Goal: Communication & Community: Answer question/provide support

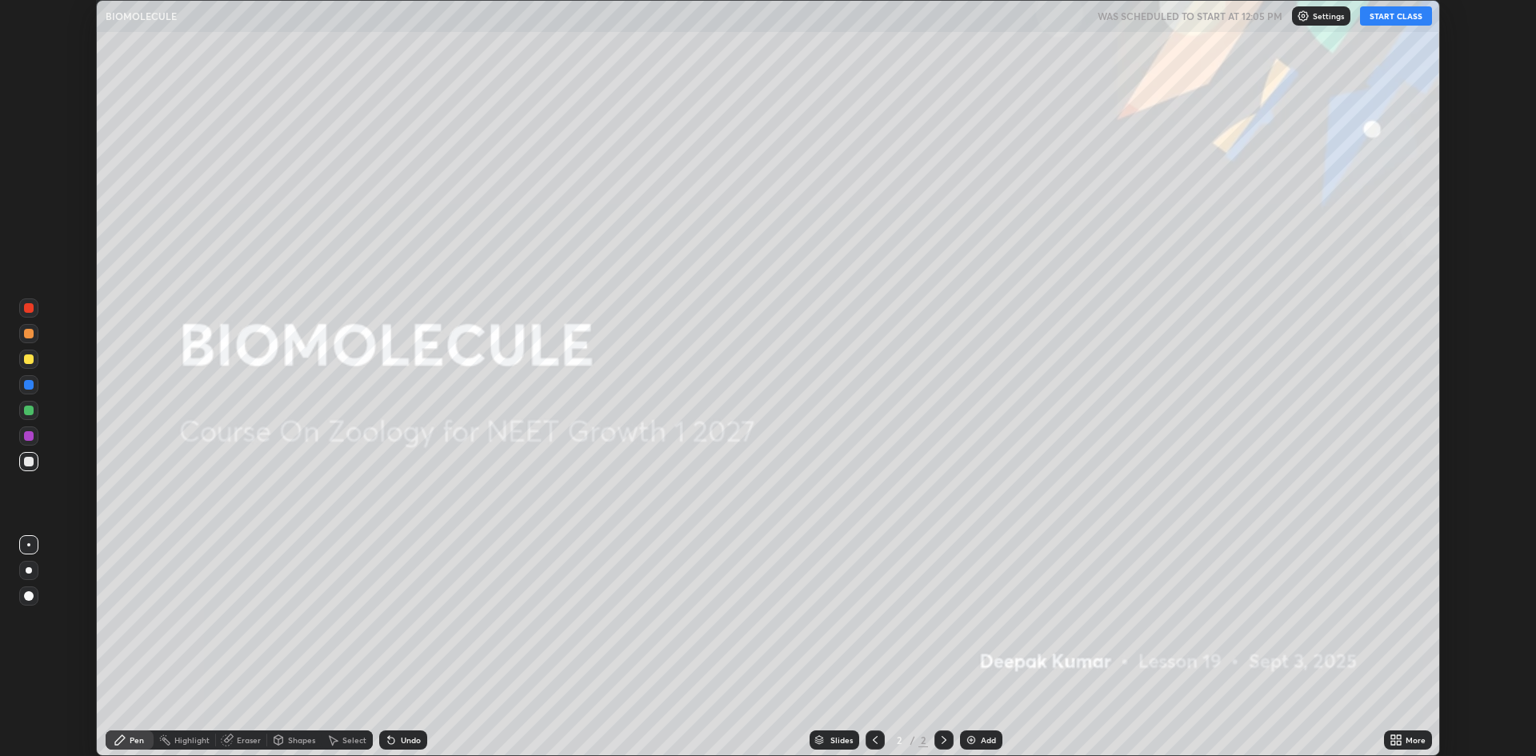
scroll to position [756, 1536]
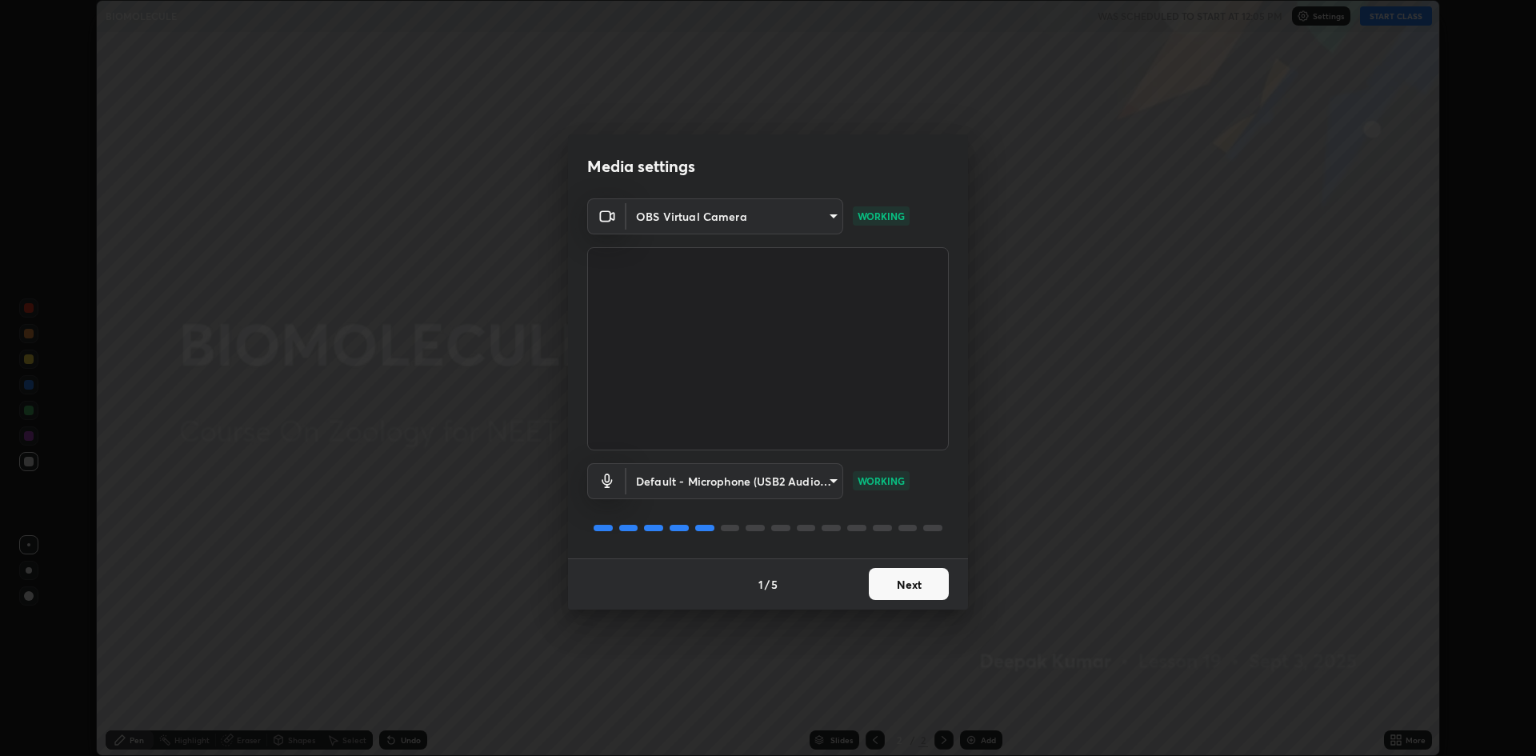
click at [894, 586] on button "Next" at bounding box center [909, 584] width 80 height 32
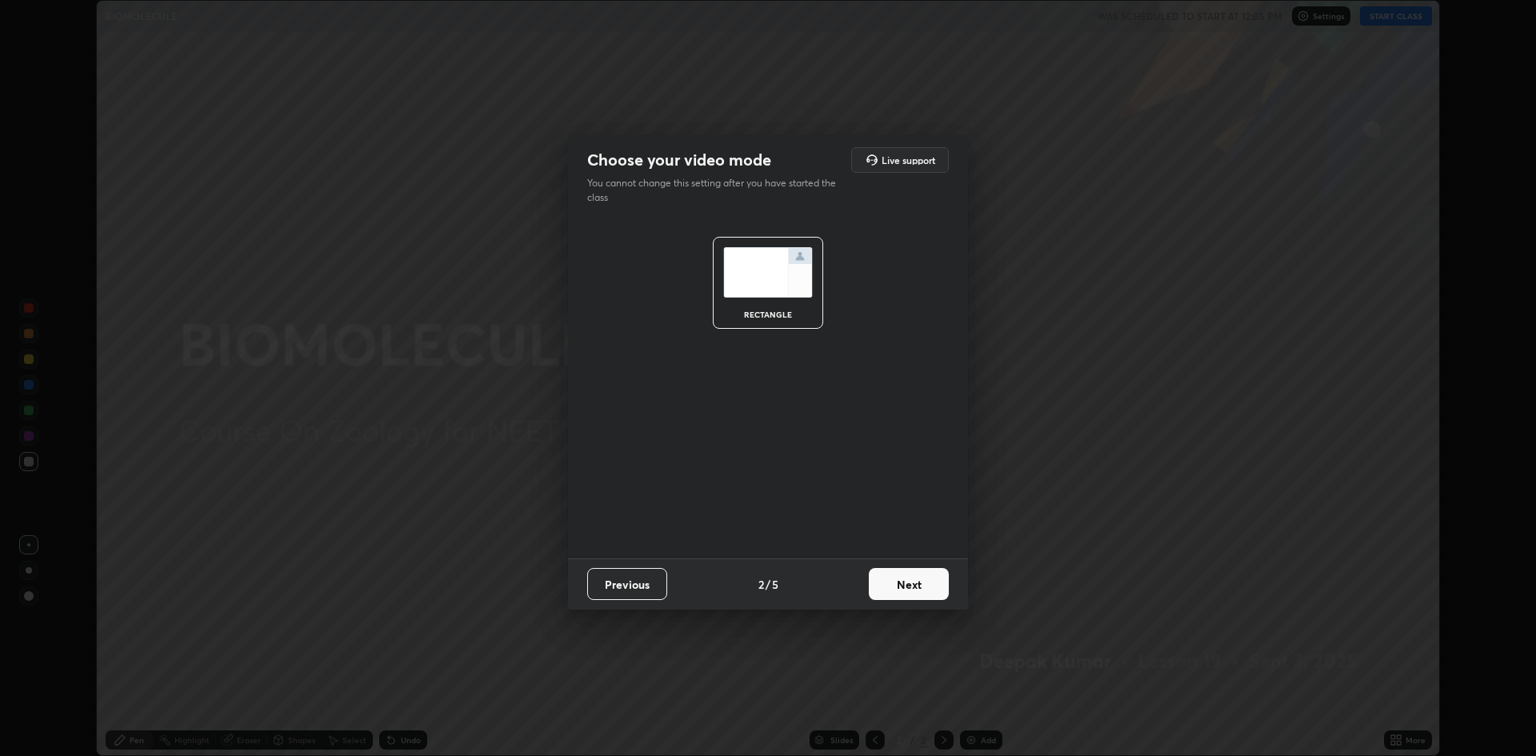
click at [894, 579] on button "Next" at bounding box center [909, 584] width 80 height 32
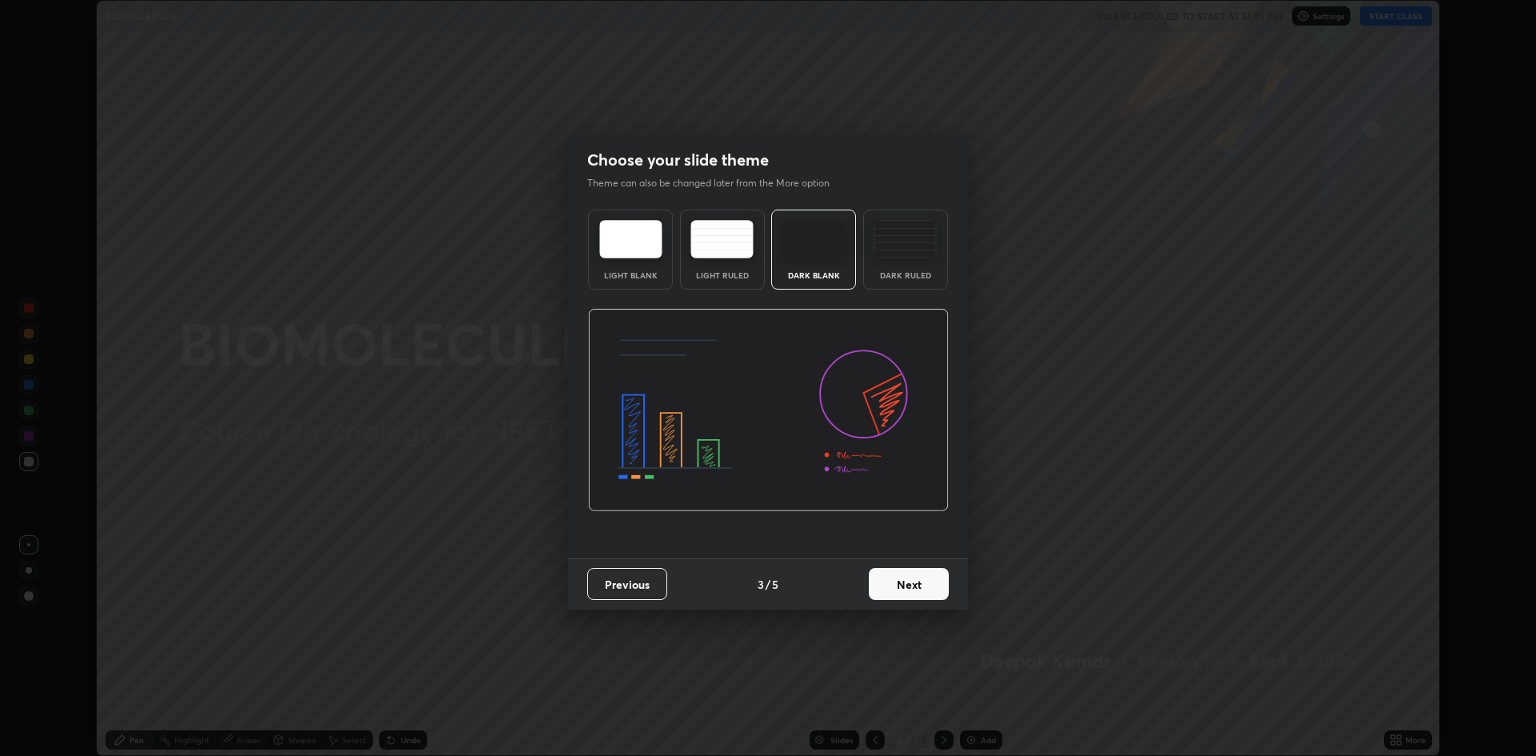
click at [898, 586] on button "Next" at bounding box center [909, 584] width 80 height 32
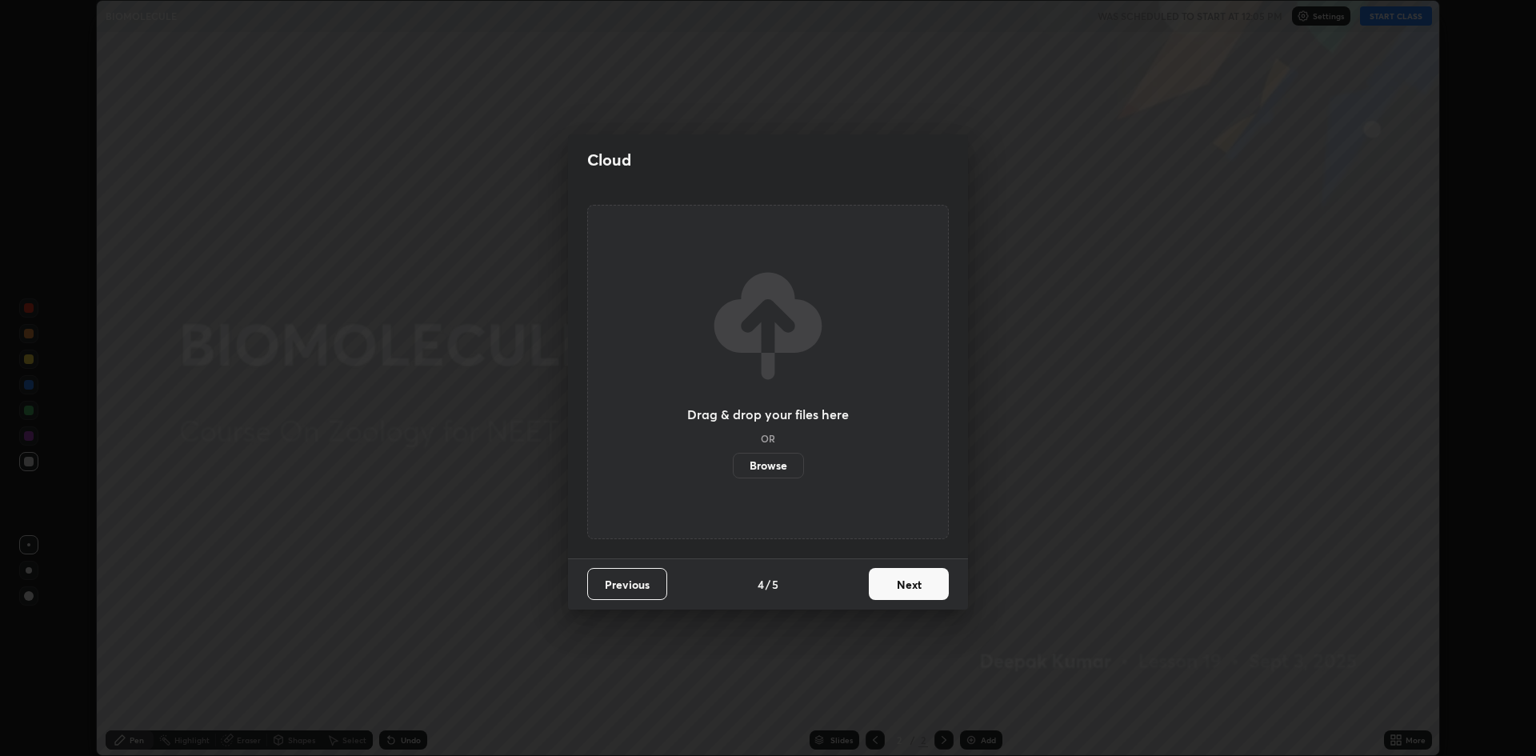
click at [902, 587] on button "Next" at bounding box center [909, 584] width 80 height 32
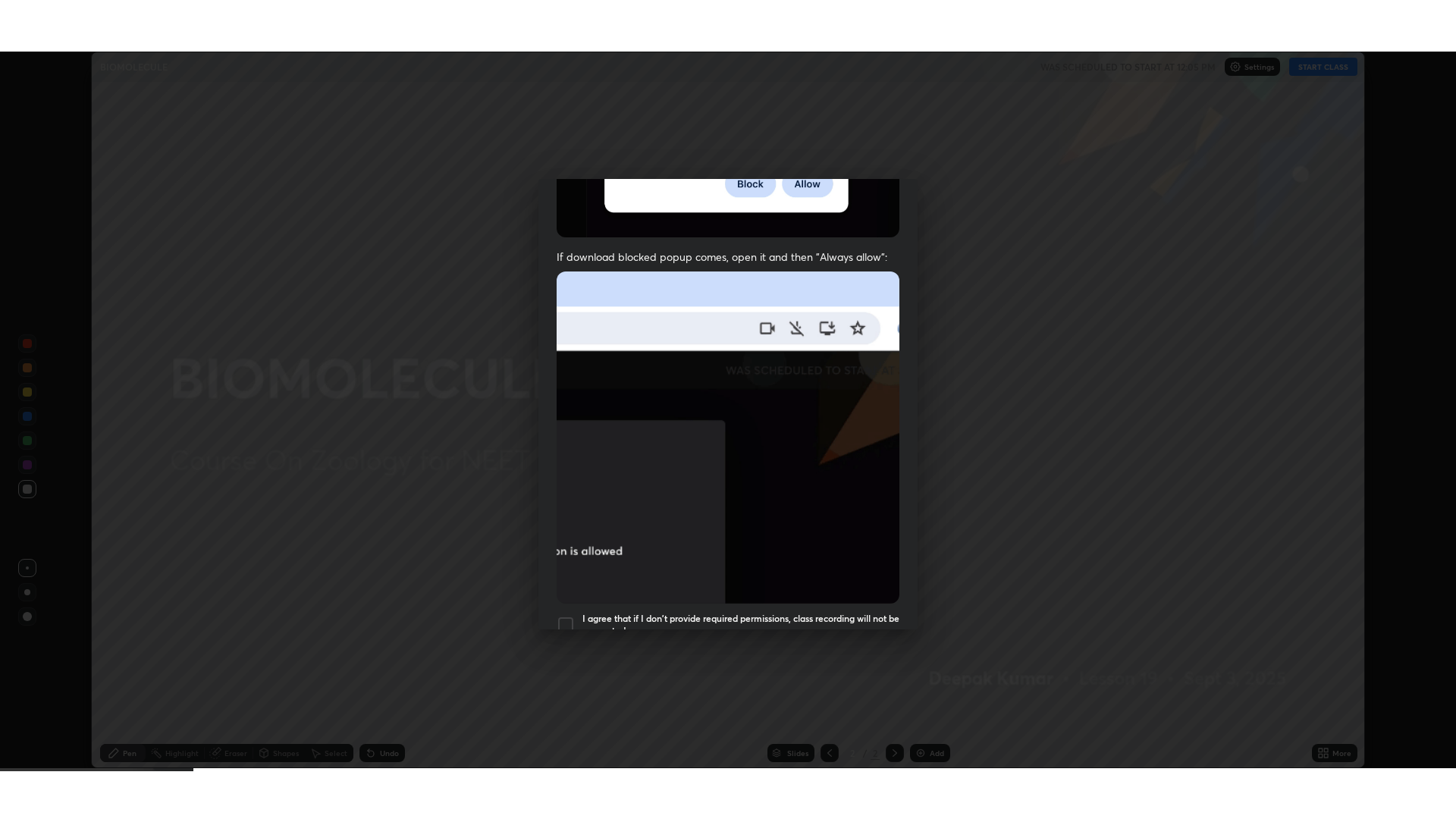
scroll to position [308, 0]
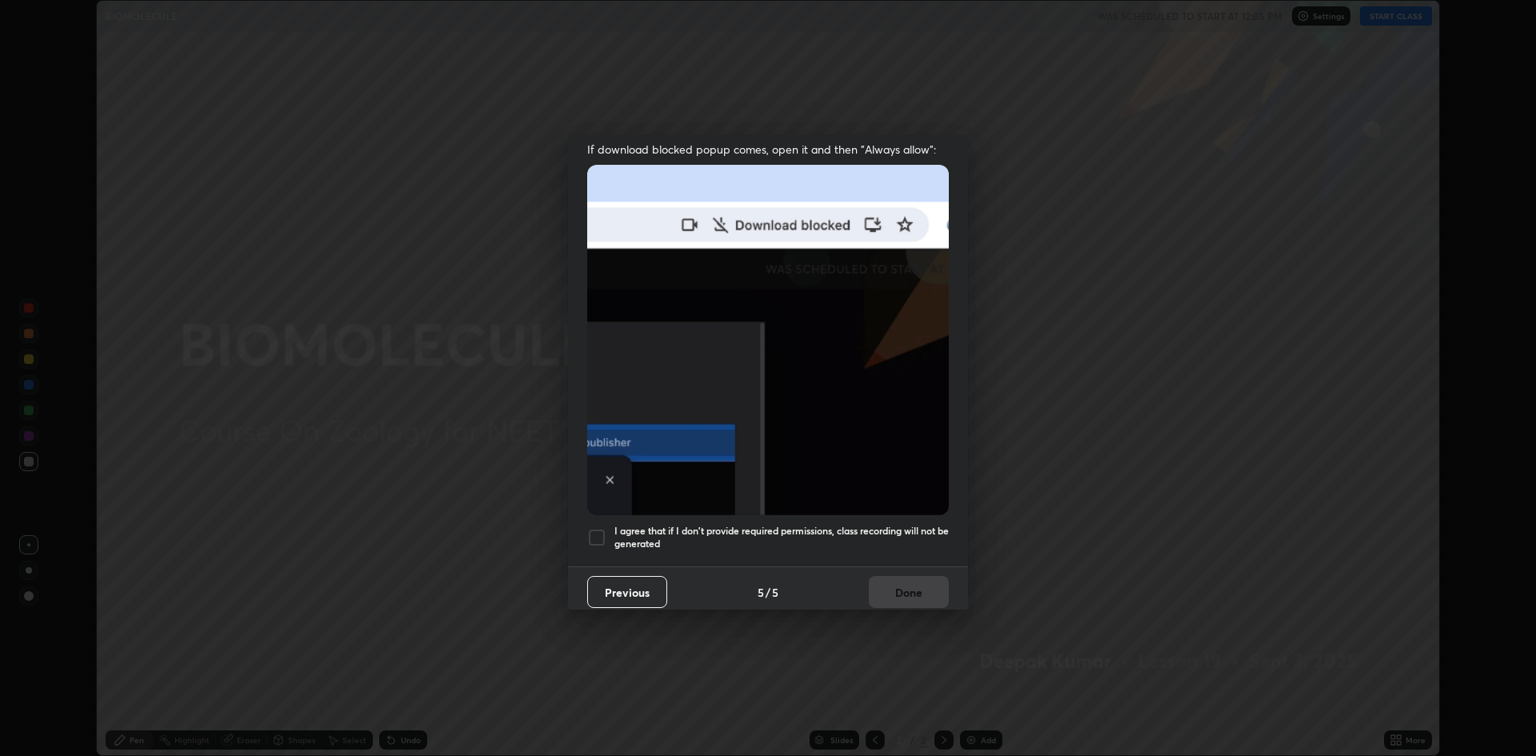
click at [664, 526] on h5 "I agree that if I don't provide required permissions, class recording will not …" at bounding box center [781, 537] width 334 height 25
click at [908, 579] on button "Done" at bounding box center [909, 592] width 80 height 32
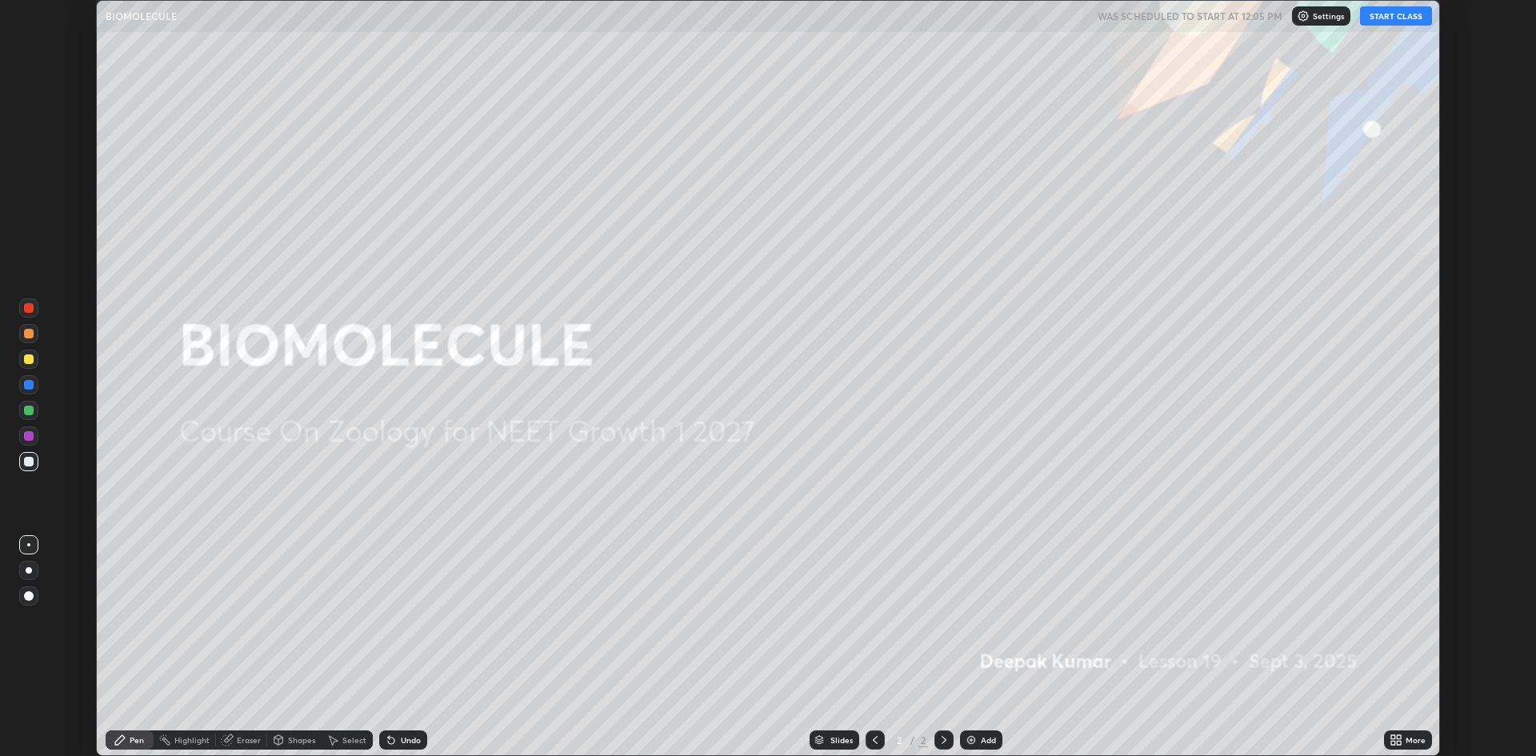
click at [1397, 743] on icon at bounding box center [1399, 743] width 4 height 4
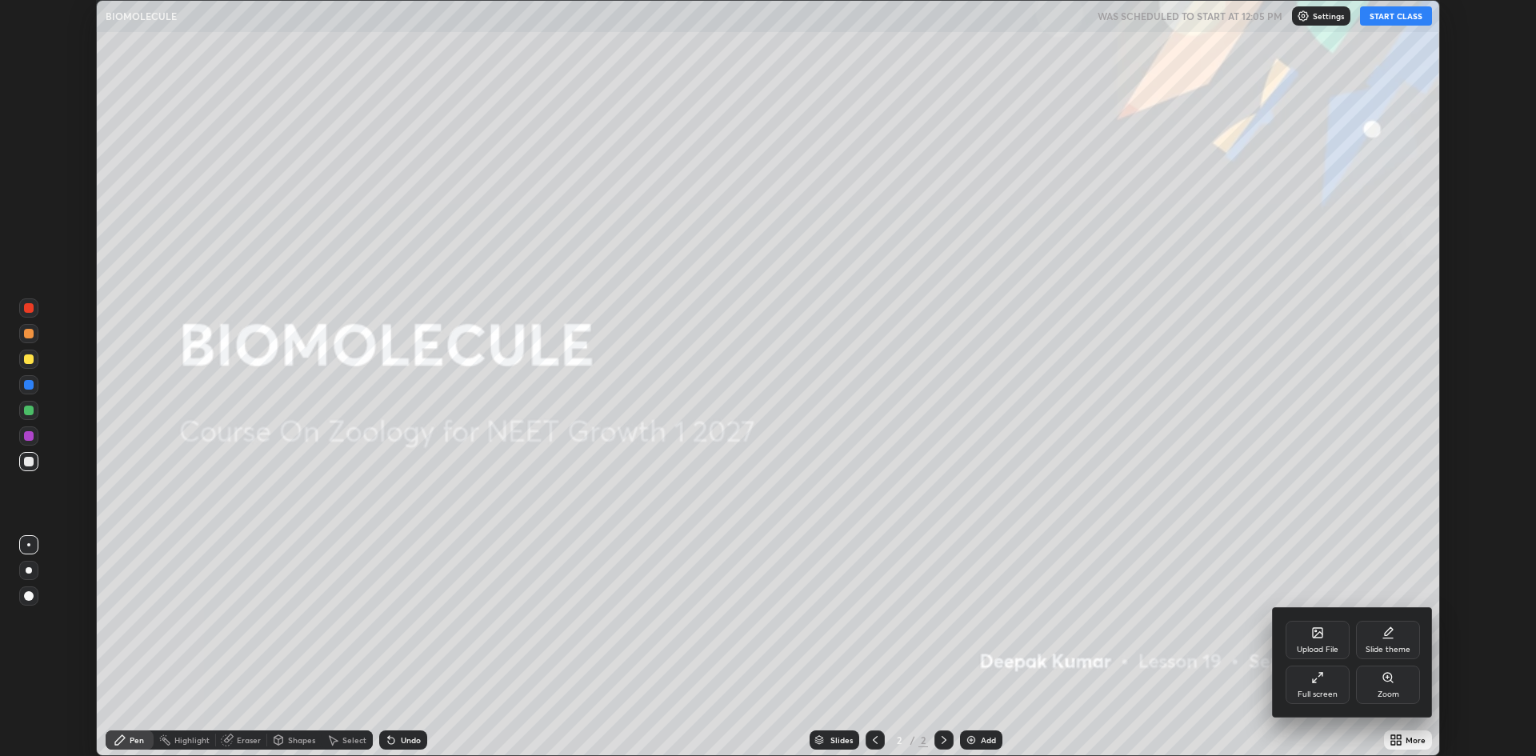
click at [1304, 694] on div "Full screen" at bounding box center [1318, 694] width 40 height 8
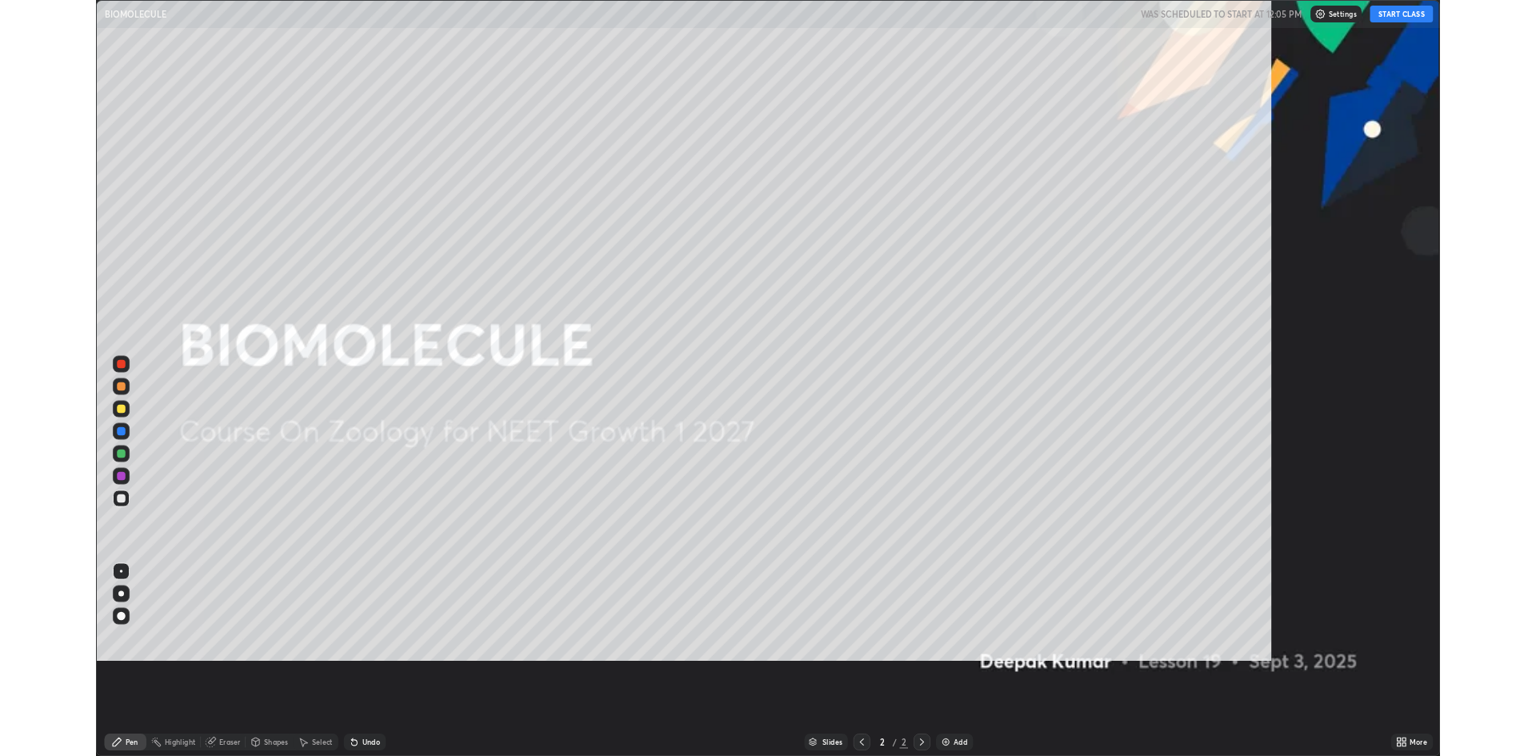
scroll to position [864, 1536]
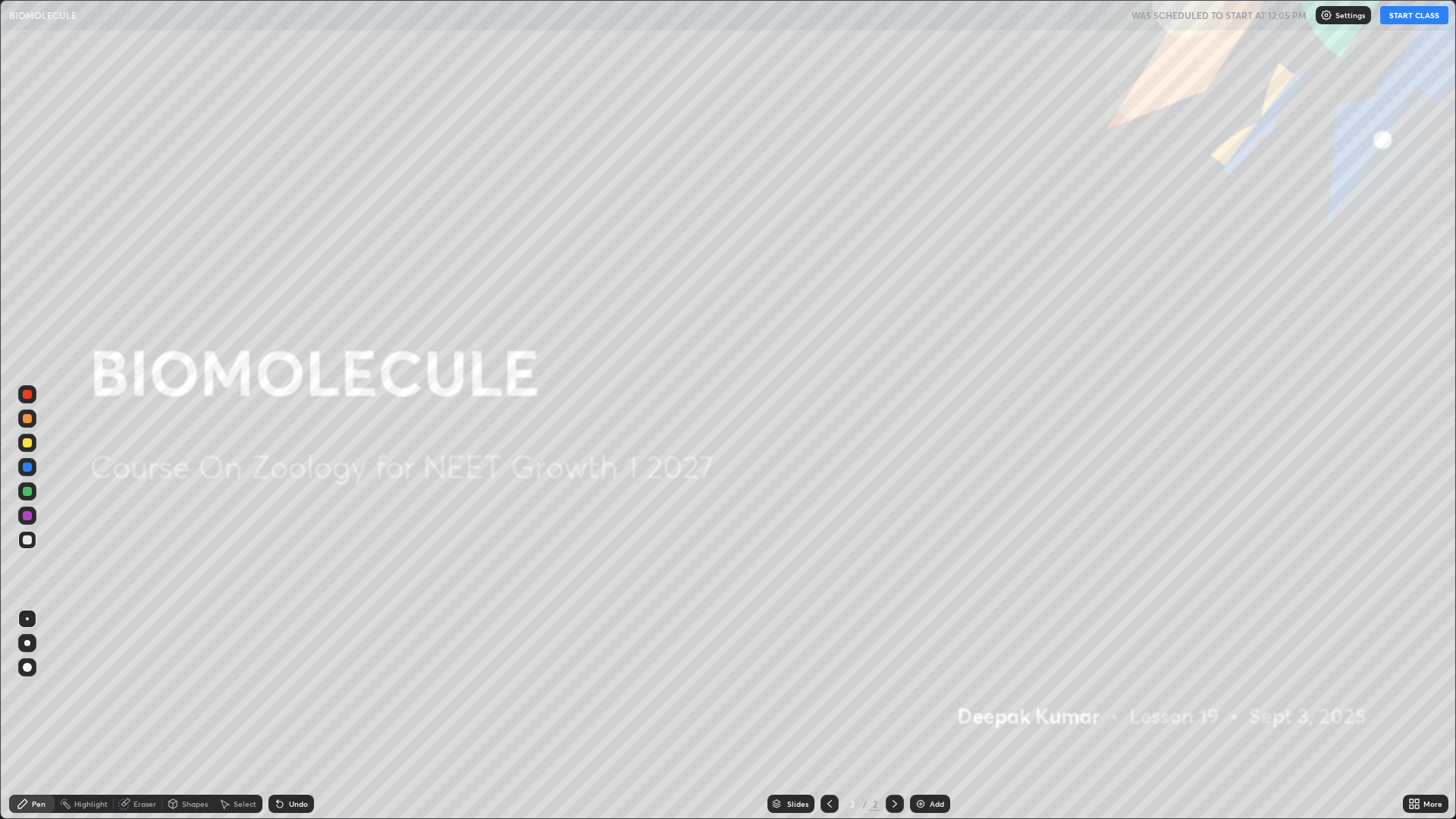
click at [1420, 16] on button "START CLASS" at bounding box center [1414, 14] width 68 height 18
click at [922, 716] on img at bounding box center [920, 804] width 12 height 12
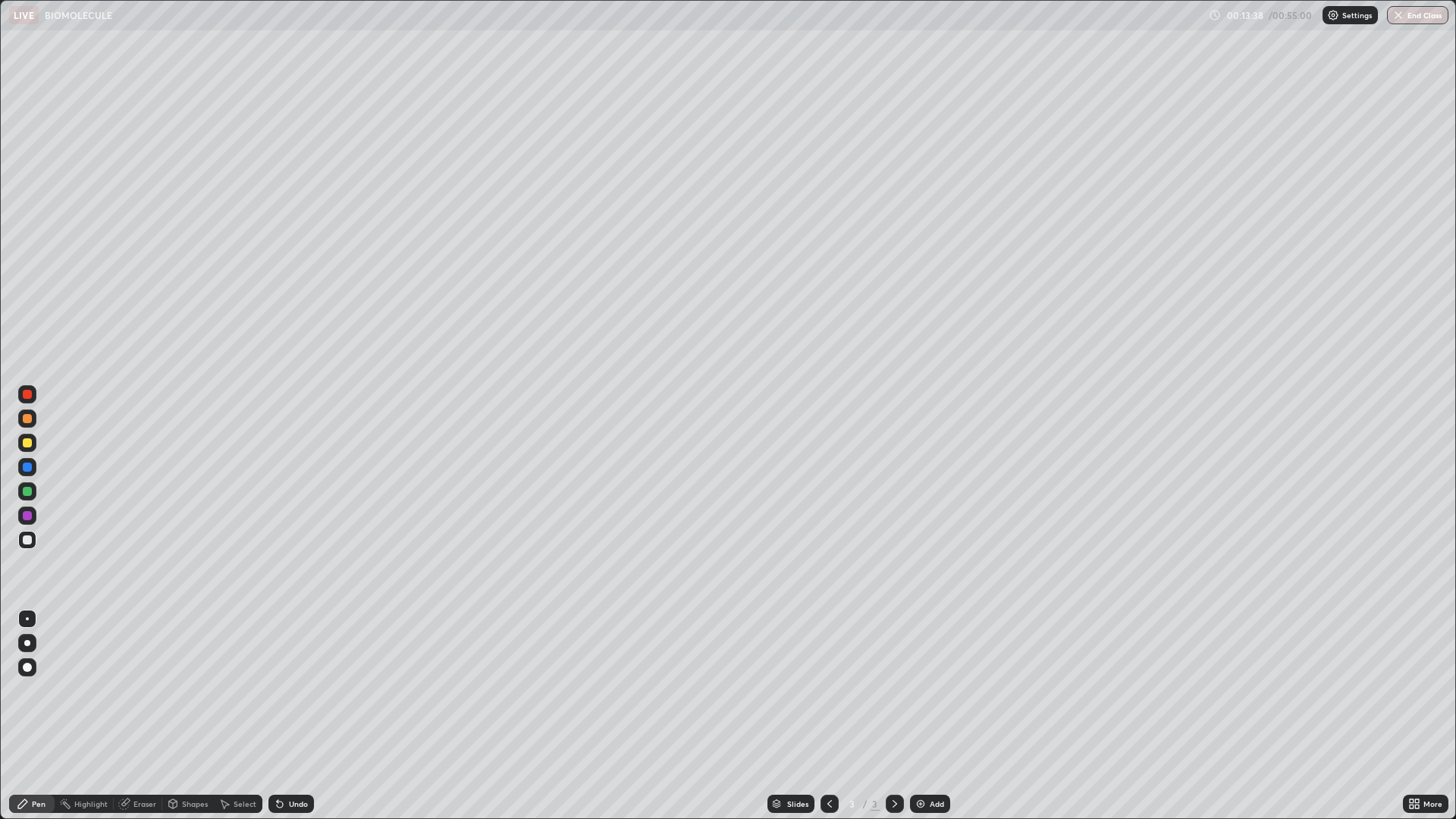
click at [927, 716] on div "Add" at bounding box center [930, 803] width 40 height 18
click at [138, 716] on div "Eraser" at bounding box center [145, 804] width 23 height 8
click at [146, 716] on div "Eraser" at bounding box center [145, 804] width 23 height 8
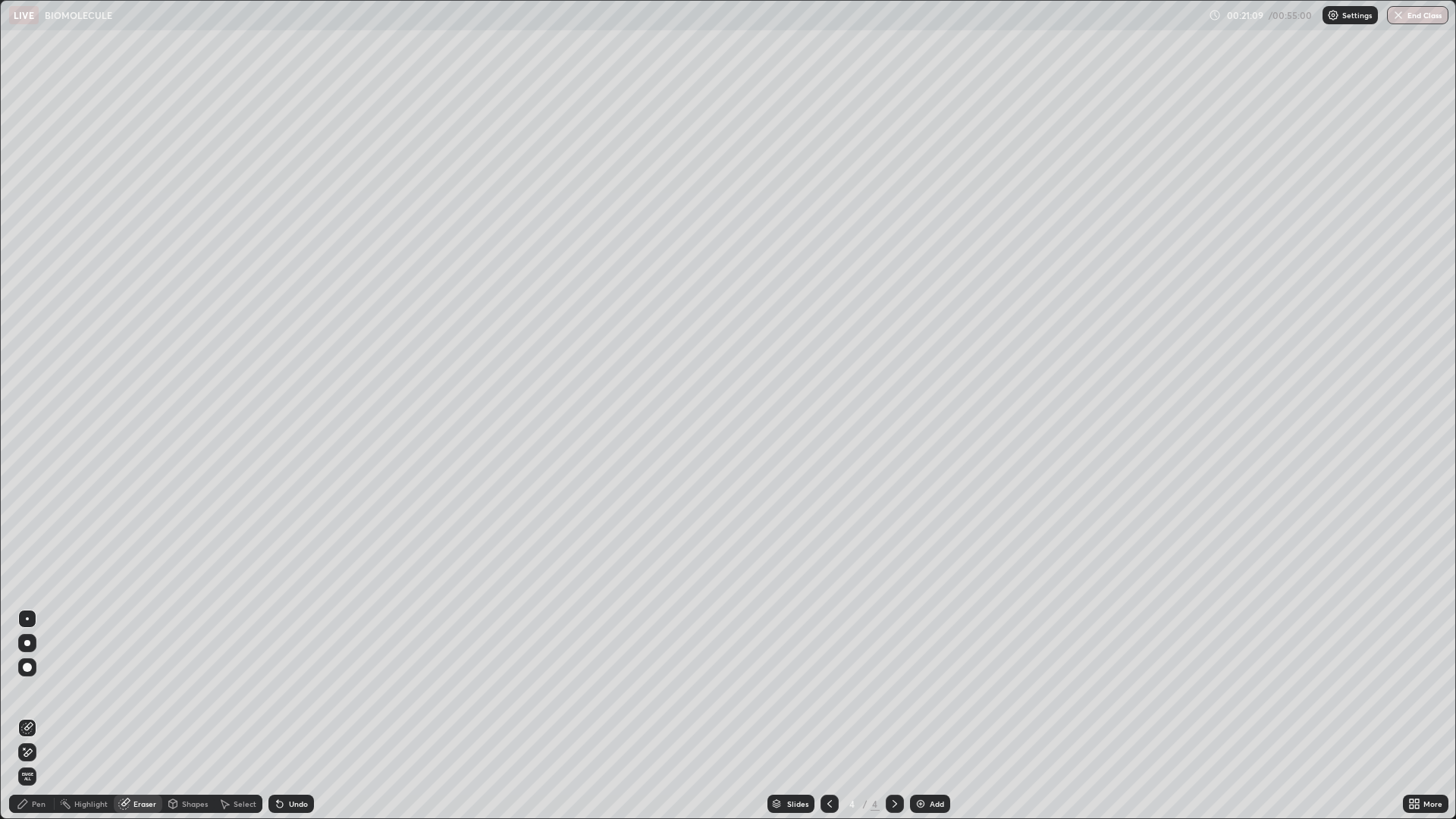
click at [25, 716] on icon at bounding box center [25, 749] width 2 height 2
click at [27, 716] on icon at bounding box center [28, 753] width 9 height 8
click at [28, 716] on div at bounding box center [27, 752] width 18 height 18
click at [26, 716] on icon at bounding box center [27, 753] width 12 height 13
click at [138, 716] on div "Eraser" at bounding box center [145, 804] width 23 height 8
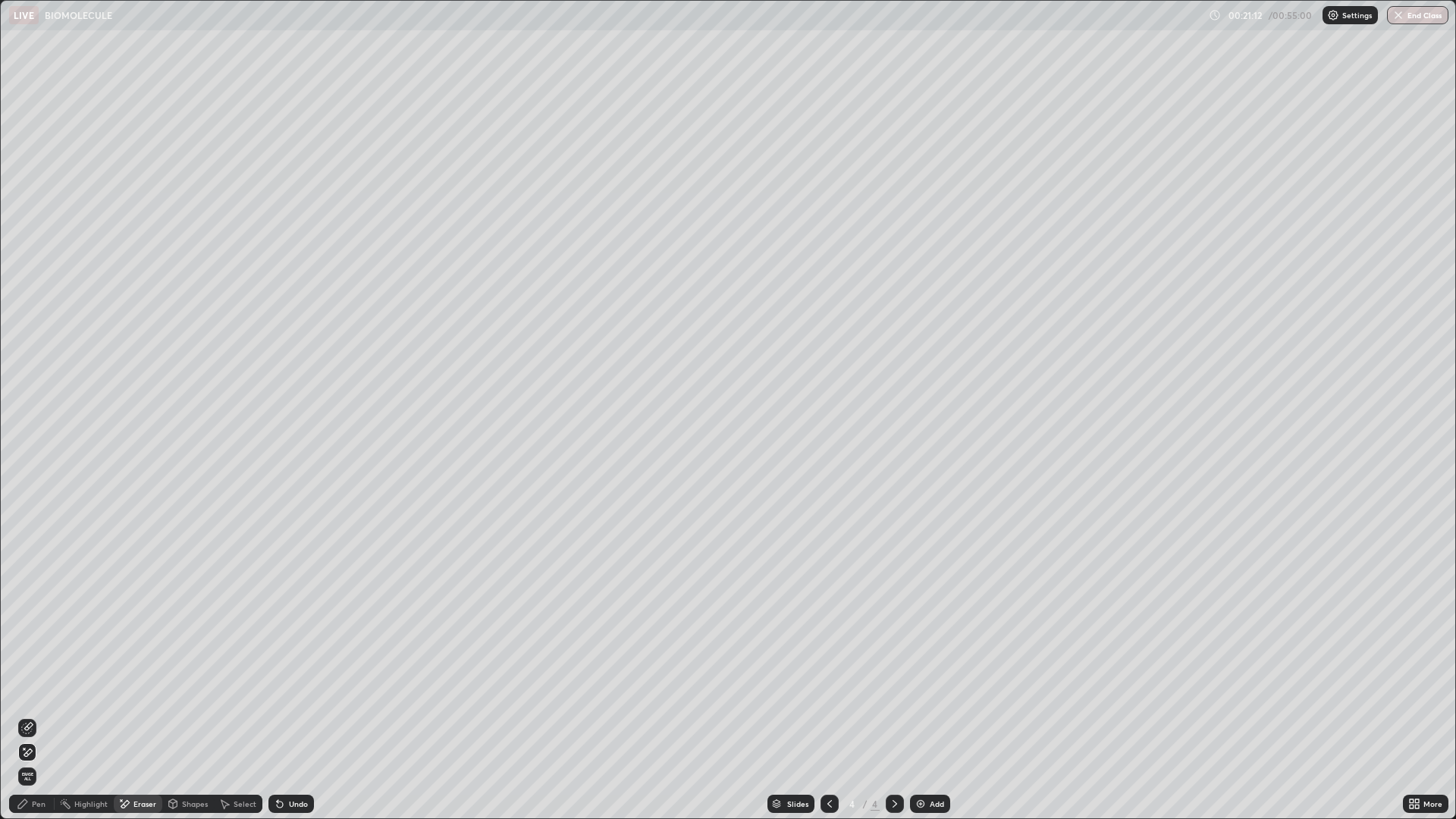
click at [134, 716] on div "Eraser" at bounding box center [145, 804] width 23 height 8
click at [29, 716] on icon at bounding box center [28, 726] width 9 height 8
click at [23, 664] on div at bounding box center [27, 666] width 18 height 18
click at [42, 716] on div "Pen" at bounding box center [39, 804] width 13 height 8
click at [289, 716] on div "Undo" at bounding box center [299, 804] width 19 height 8
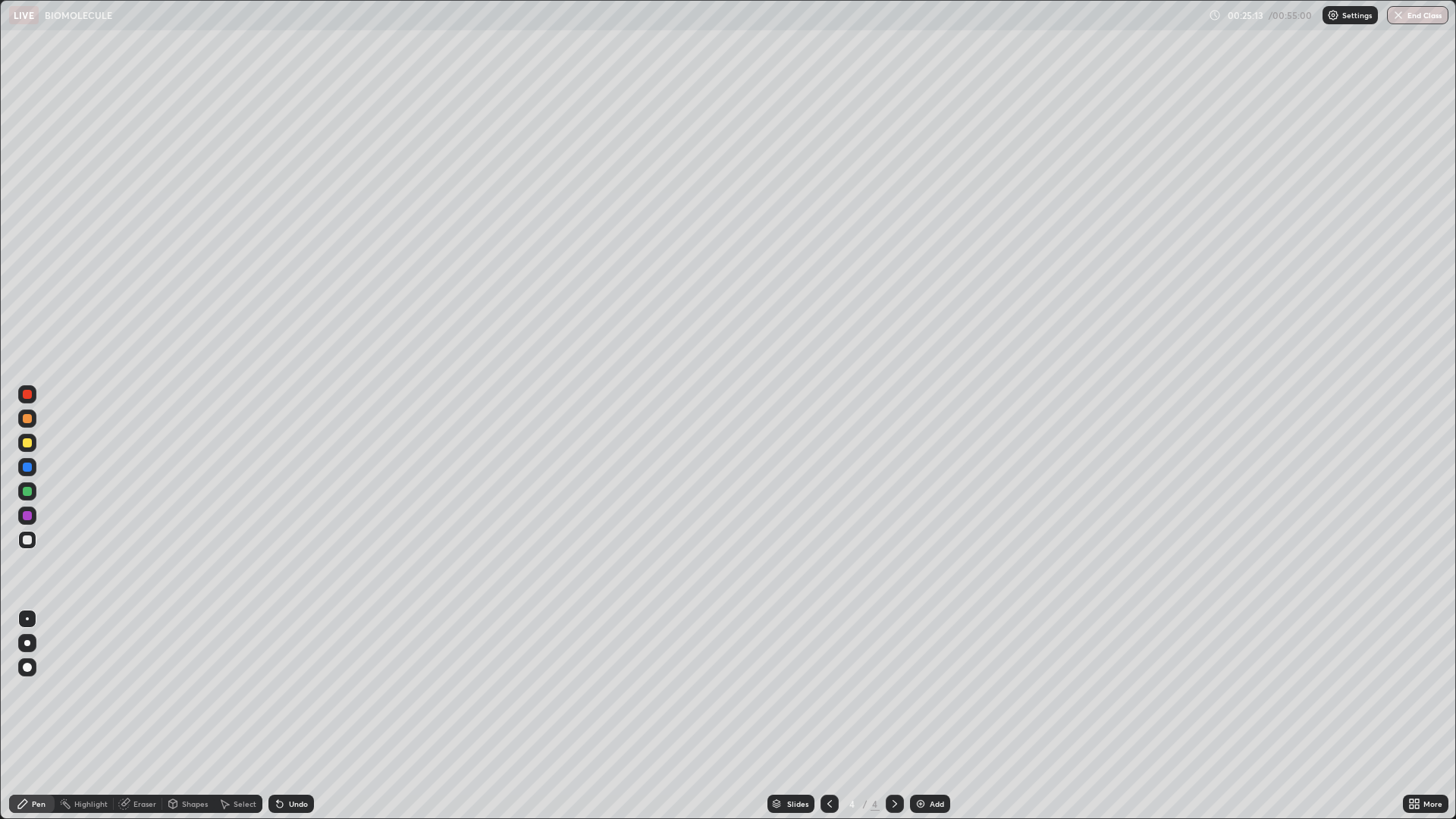
click at [285, 716] on div "Undo" at bounding box center [291, 803] width 46 height 18
click at [289, 716] on div "Undo" at bounding box center [299, 804] width 19 height 8
click at [295, 716] on div "Undo" at bounding box center [299, 804] width 19 height 8
click at [296, 716] on div "Undo" at bounding box center [299, 804] width 19 height 8
click at [289, 716] on div "Undo" at bounding box center [299, 804] width 19 height 8
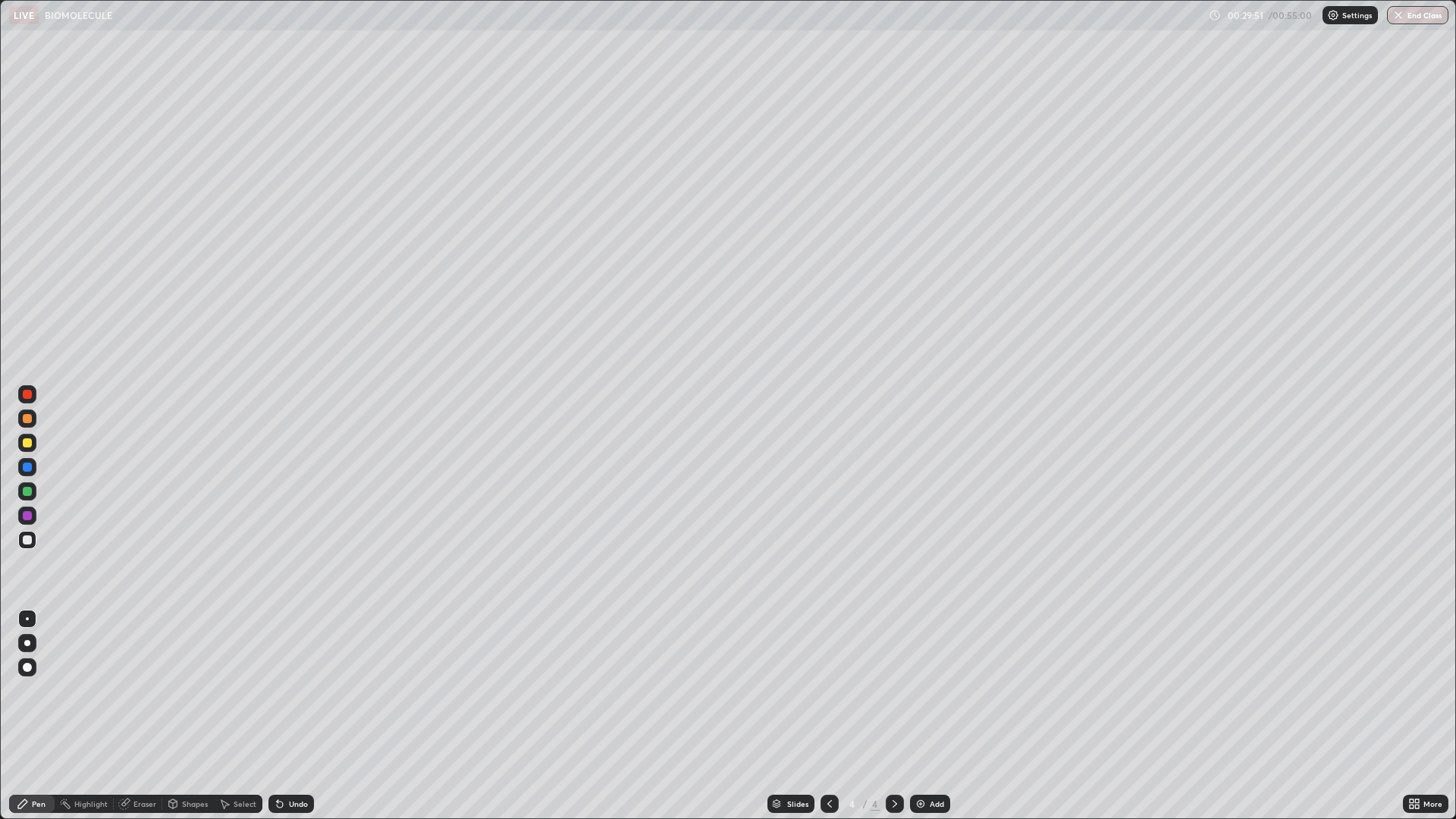
click at [294, 716] on div "Undo" at bounding box center [299, 804] width 19 height 8
click at [937, 716] on div "Add" at bounding box center [930, 803] width 40 height 18
click at [134, 716] on div "Eraser" at bounding box center [137, 803] width 48 height 18
click at [49, 716] on div "Pen" at bounding box center [32, 803] width 46 height 18
click at [137, 716] on div "Eraser" at bounding box center [145, 804] width 23 height 8
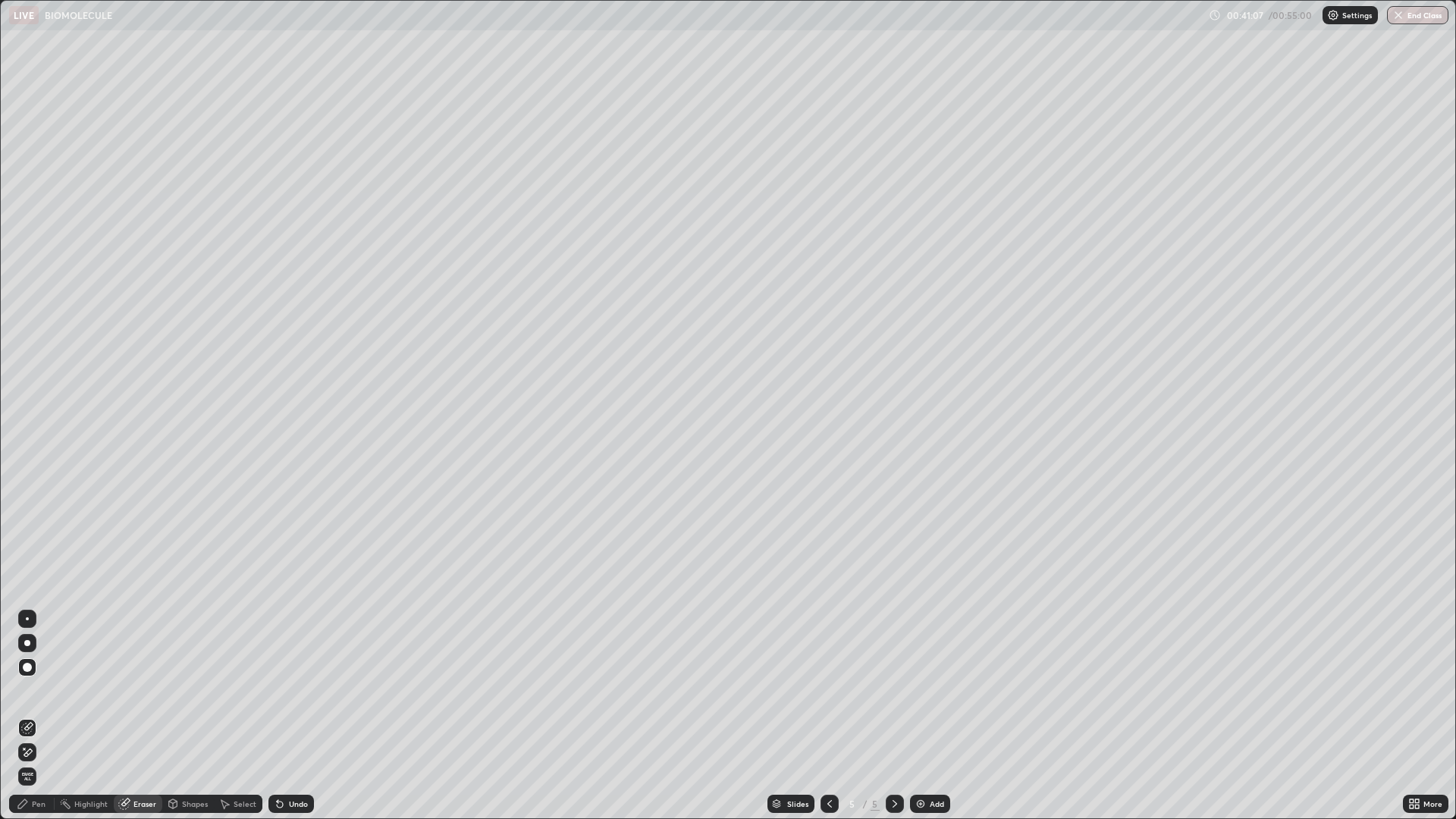
click at [44, 716] on div "Pen" at bounding box center [32, 803] width 46 height 18
click at [286, 716] on div "Undo" at bounding box center [291, 803] width 46 height 18
click at [134, 716] on div "Eraser" at bounding box center [145, 804] width 23 height 8
click at [36, 716] on div "Pen" at bounding box center [32, 803] width 46 height 18
click at [23, 386] on div at bounding box center [27, 393] width 18 height 18
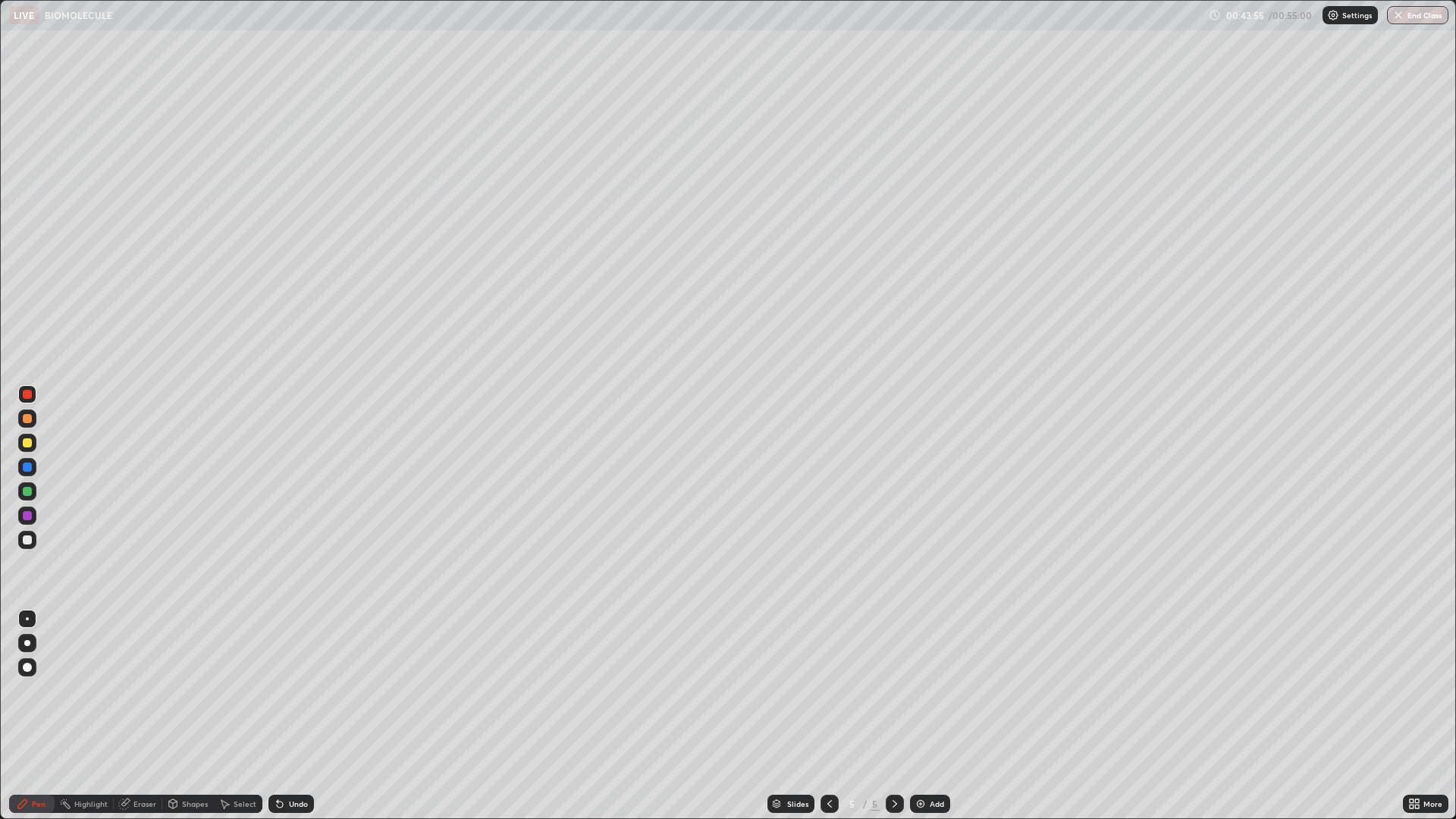
click at [135, 716] on div "Eraser" at bounding box center [145, 804] width 23 height 8
click at [44, 716] on div "Pen" at bounding box center [39, 804] width 13 height 8
click at [28, 545] on div at bounding box center [27, 539] width 18 height 18
click at [85, 716] on div "Highlight" at bounding box center [90, 804] width 33 height 8
click at [42, 716] on div "Pen" at bounding box center [39, 804] width 13 height 8
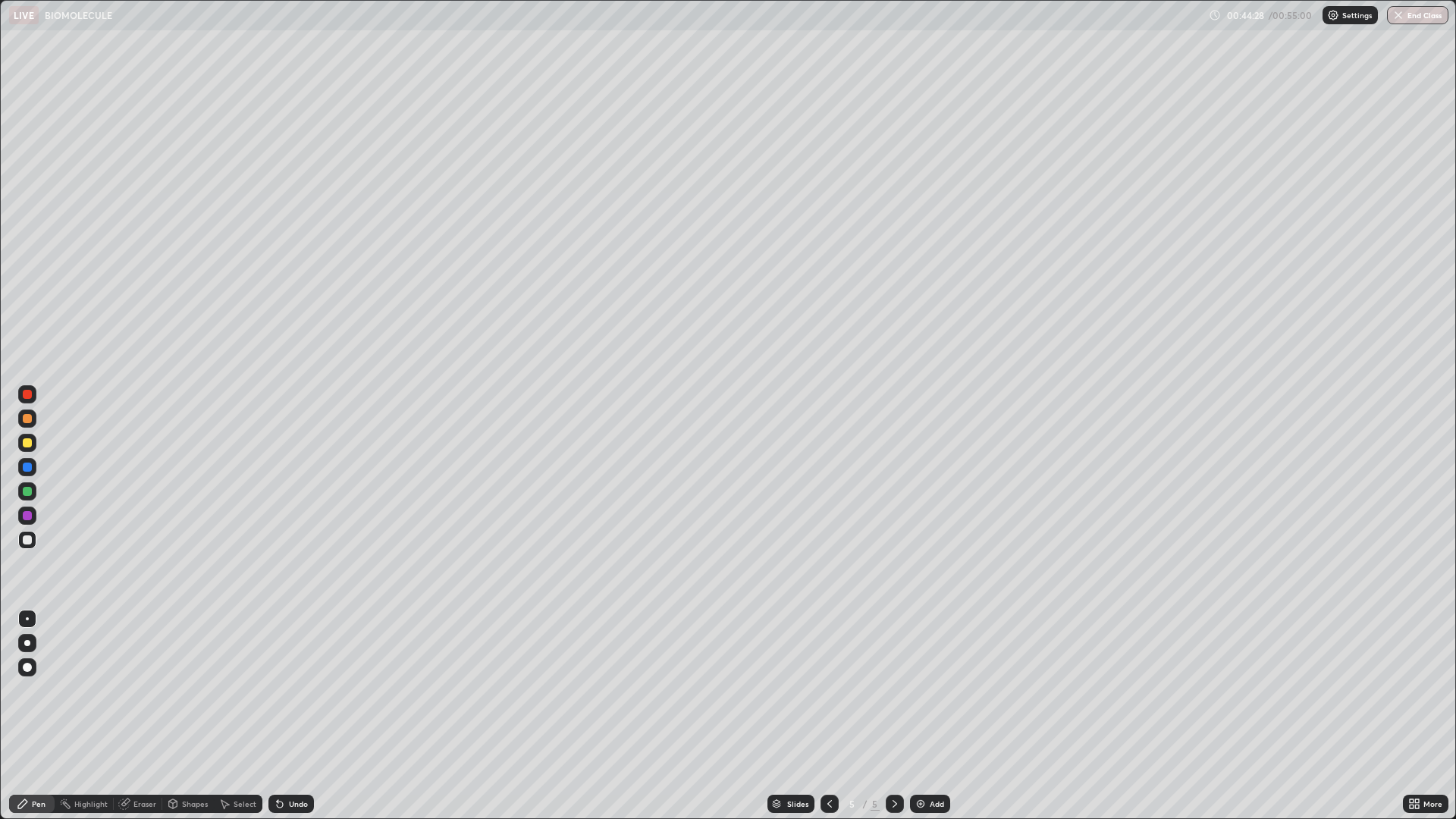
click at [147, 716] on div "Eraser" at bounding box center [137, 803] width 48 height 18
click at [35, 716] on div "Pen" at bounding box center [32, 803] width 46 height 18
click at [23, 396] on div at bounding box center [27, 394] width 9 height 9
click at [296, 716] on div "Undo" at bounding box center [299, 804] width 19 height 8
click at [298, 716] on div "Undo" at bounding box center [299, 804] width 19 height 8
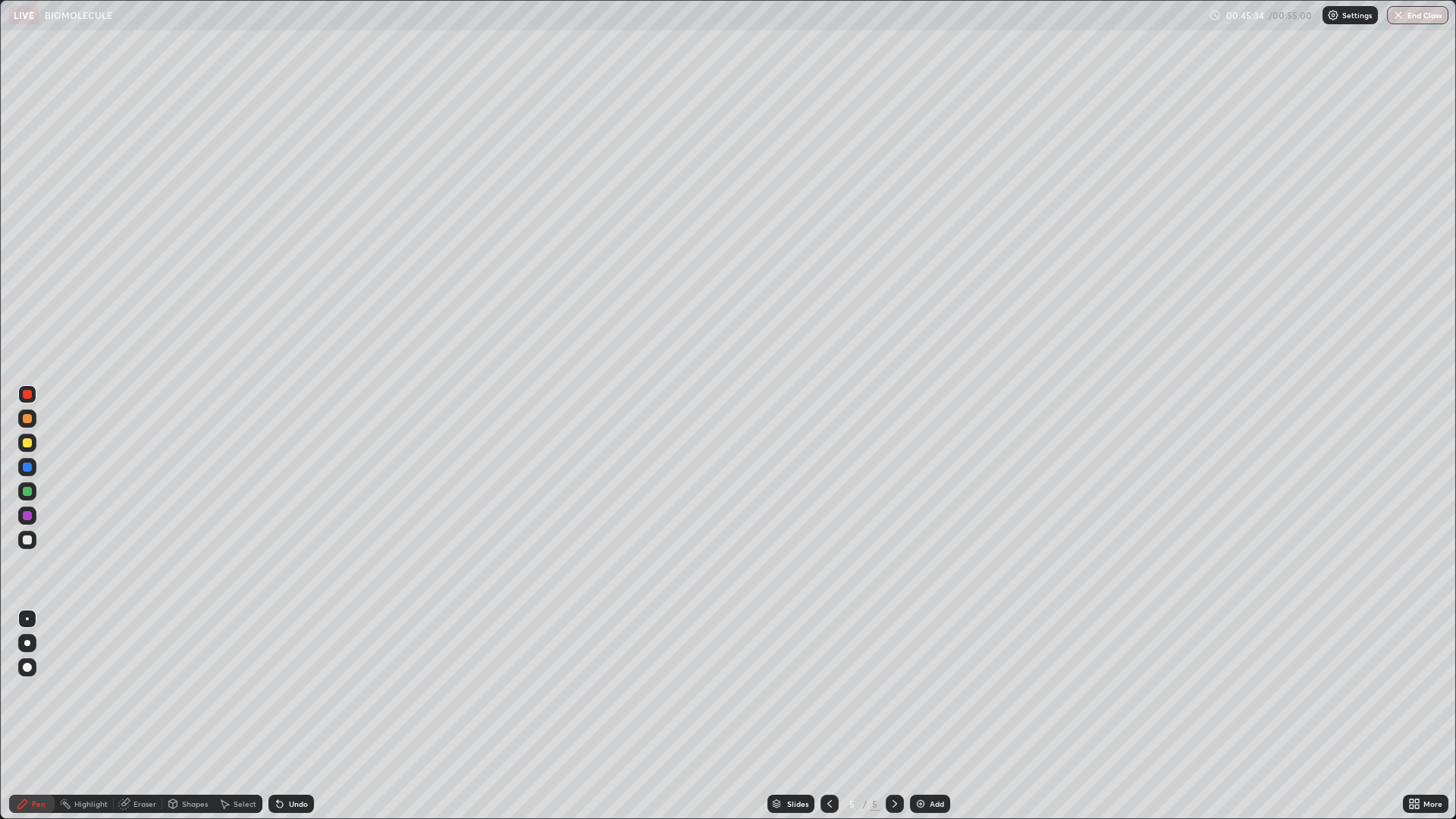
click at [300, 716] on div "Undo" at bounding box center [291, 803] width 46 height 18
click at [289, 716] on div "Undo" at bounding box center [291, 803] width 46 height 18
click at [286, 716] on div "Undo" at bounding box center [291, 803] width 46 height 18
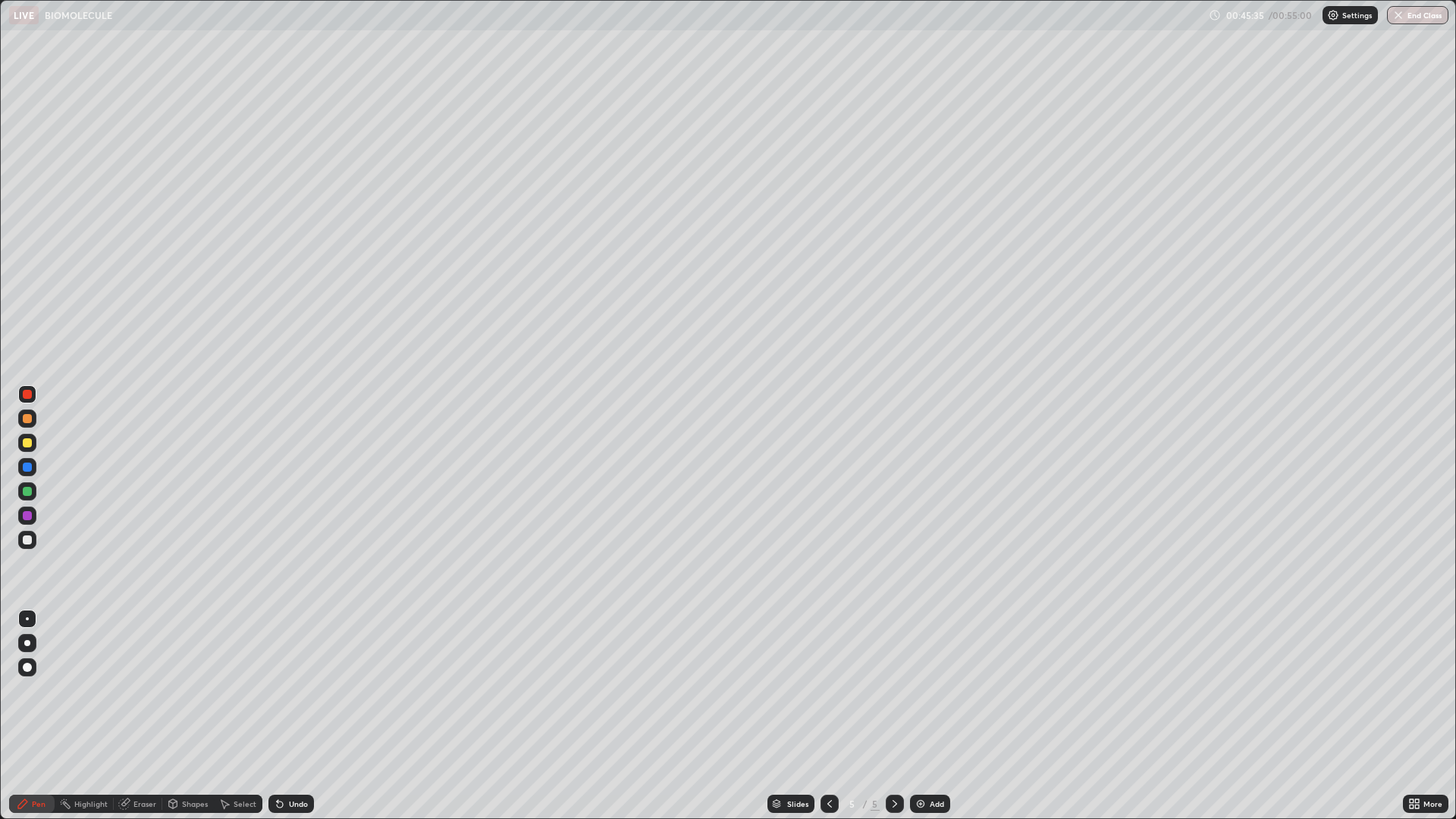
click at [285, 716] on div "Undo" at bounding box center [291, 803] width 46 height 18
click at [278, 716] on icon at bounding box center [280, 805] width 6 height 6
click at [277, 716] on icon at bounding box center [280, 805] width 6 height 6
click at [28, 470] on div at bounding box center [27, 467] width 9 height 9
click at [146, 716] on div "Eraser" at bounding box center [145, 804] width 23 height 8
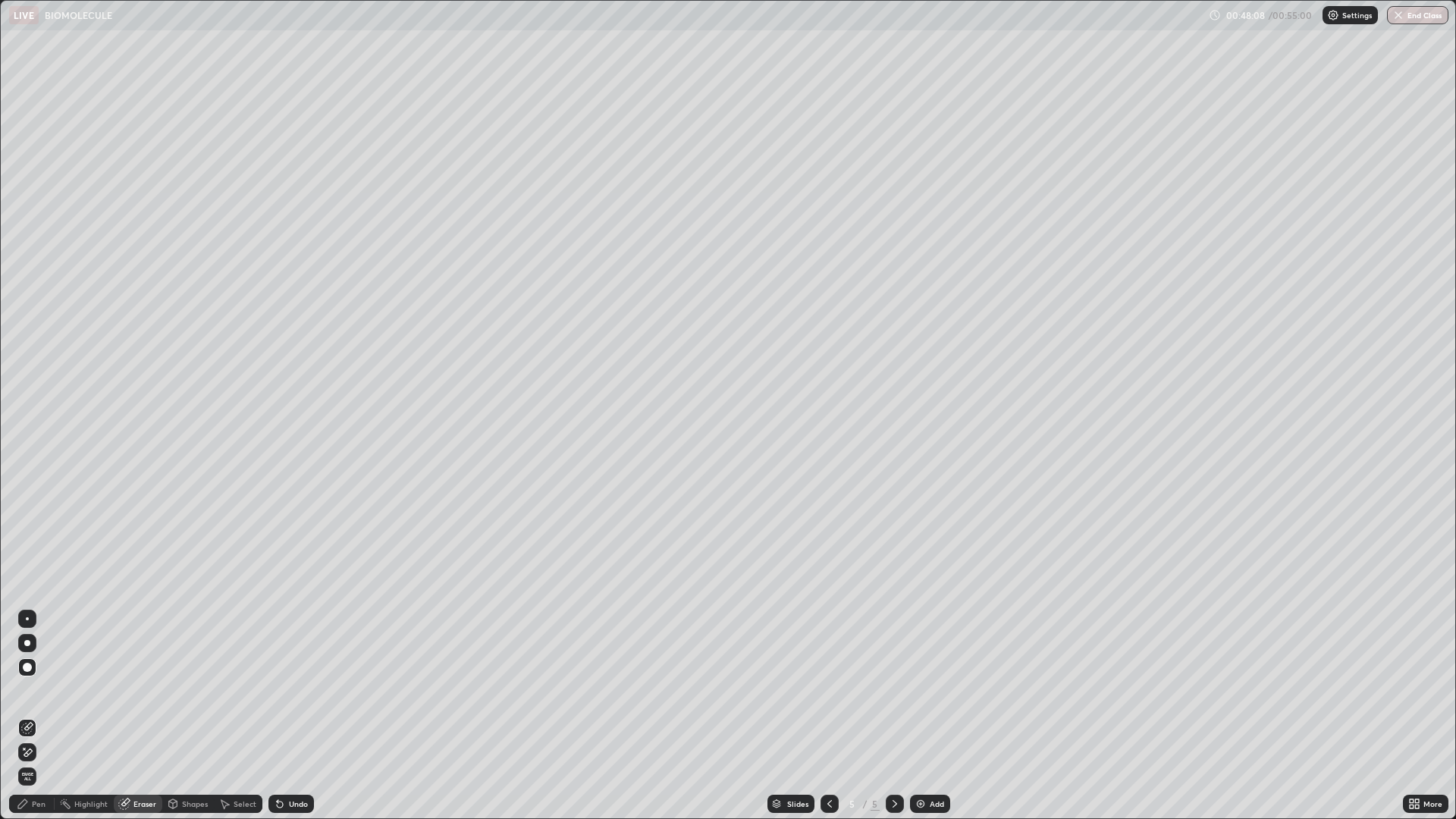
click at [41, 716] on div "Pen" at bounding box center [39, 804] width 13 height 8
click at [297, 716] on div "Undo" at bounding box center [299, 804] width 19 height 8
click at [293, 716] on div "Undo" at bounding box center [291, 803] width 46 height 18
click at [285, 716] on div "Undo" at bounding box center [291, 803] width 46 height 18
click at [931, 716] on div "Add" at bounding box center [930, 803] width 40 height 18
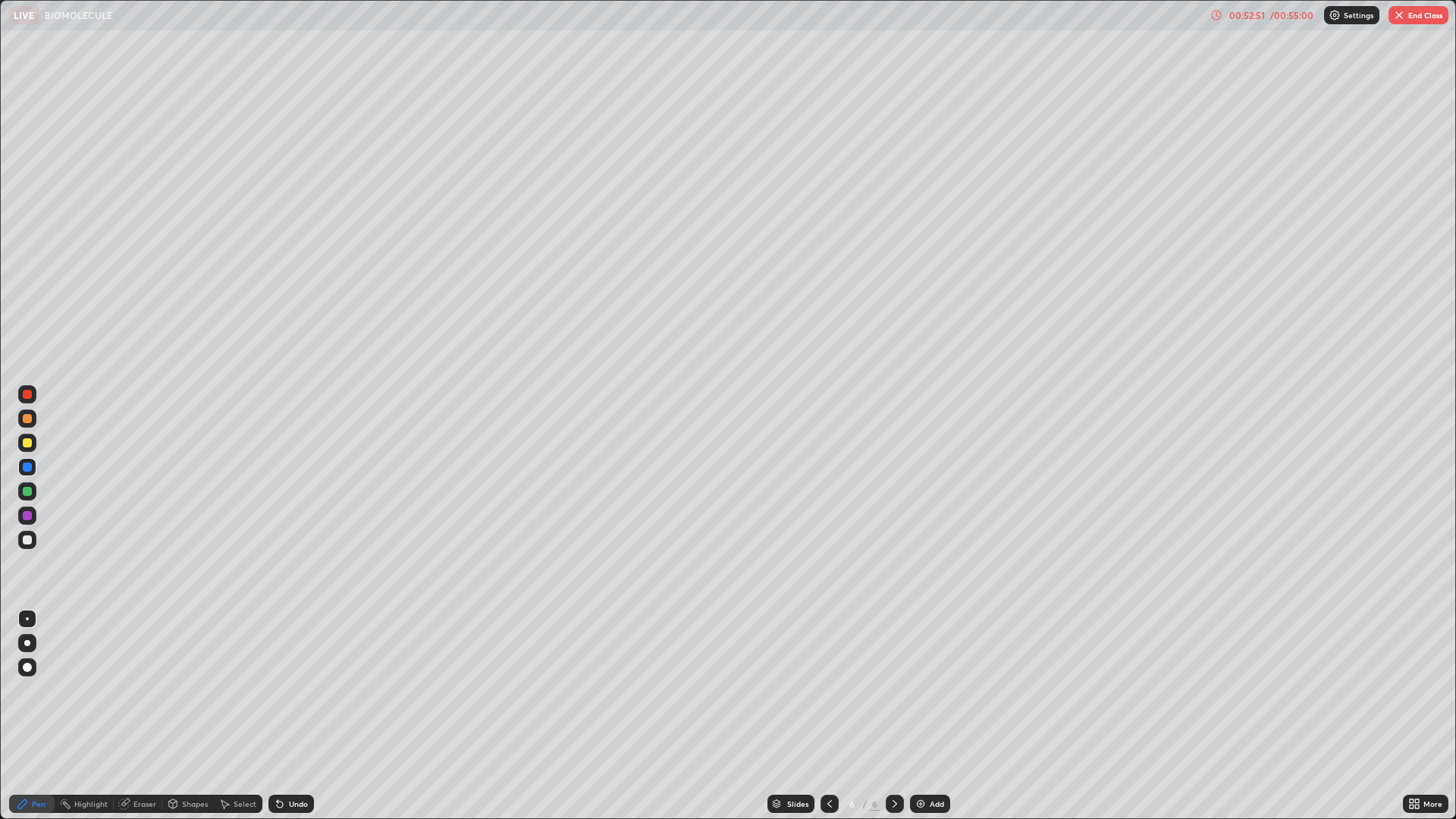
click at [27, 391] on div at bounding box center [27, 394] width 9 height 9
click at [828, 716] on icon at bounding box center [829, 804] width 12 height 12
click at [893, 716] on icon at bounding box center [895, 804] width 12 height 12
click at [834, 716] on div at bounding box center [829, 803] width 18 height 18
click at [828, 716] on div at bounding box center [829, 803] width 18 height 18
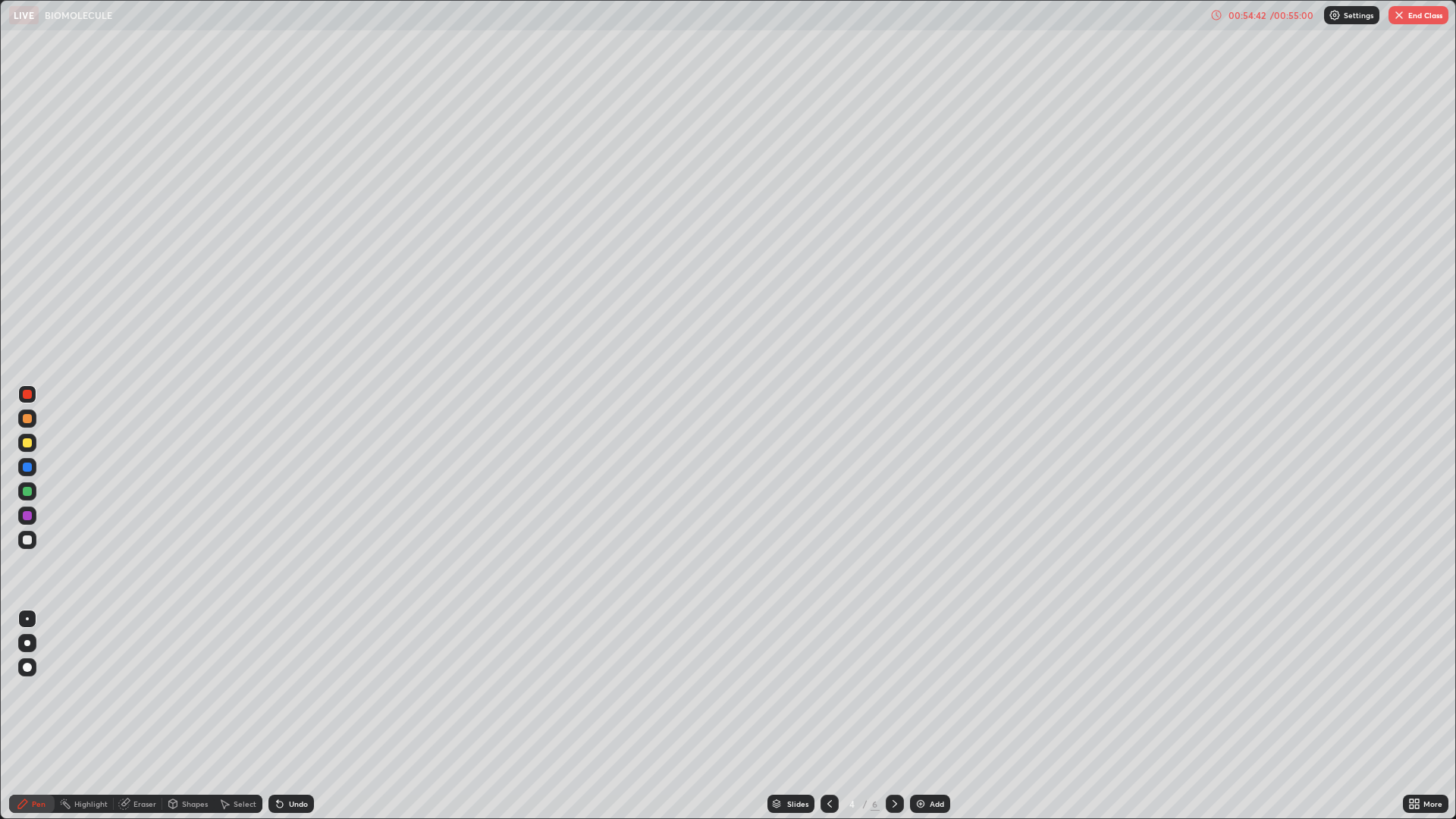
click at [893, 716] on icon at bounding box center [895, 804] width 12 height 12
click at [290, 716] on div "Undo" at bounding box center [291, 803] width 46 height 18
click at [1417, 16] on button "End Class" at bounding box center [1418, 14] width 60 height 18
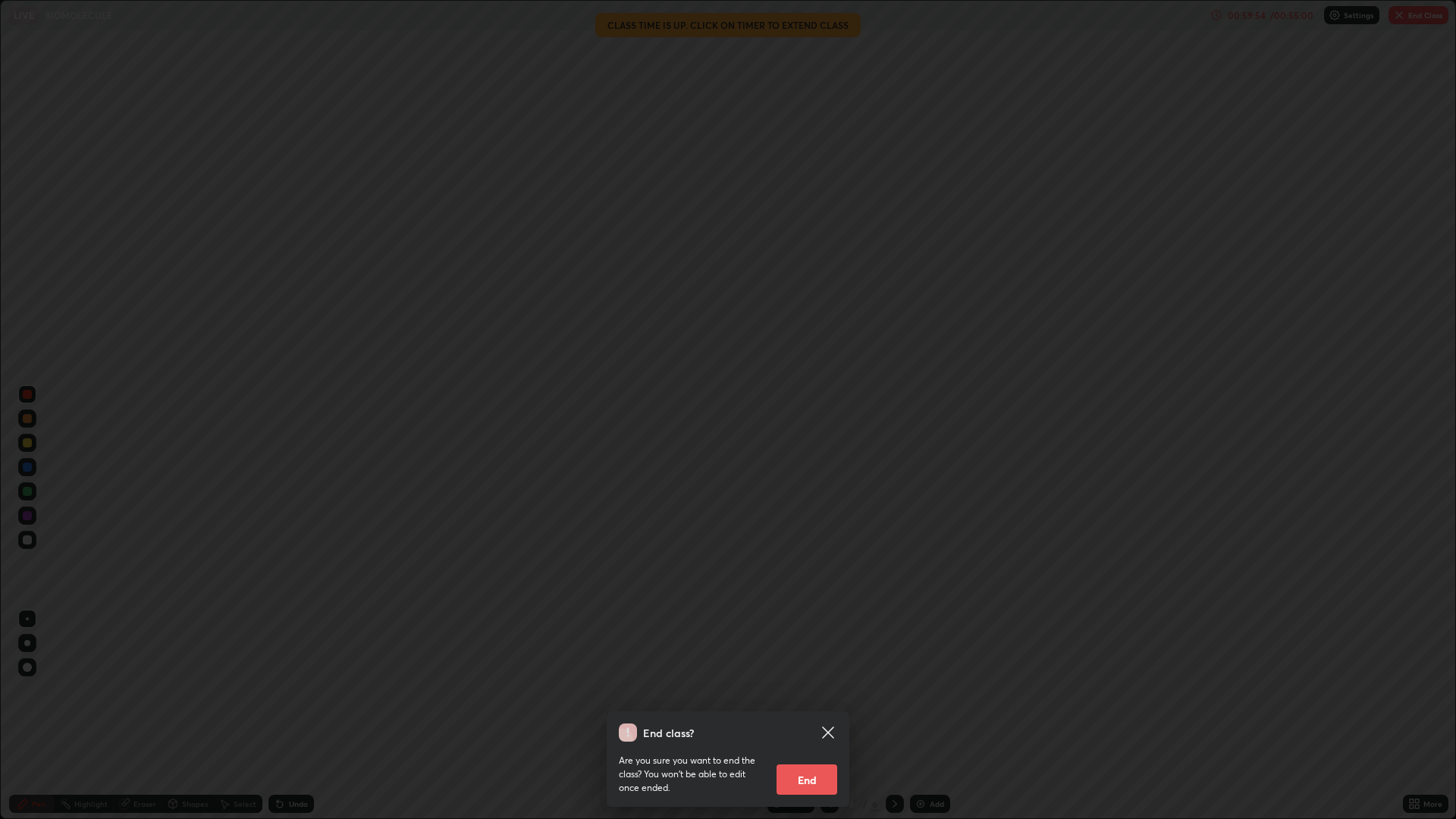
click at [817, 716] on button "End" at bounding box center [807, 779] width 61 height 30
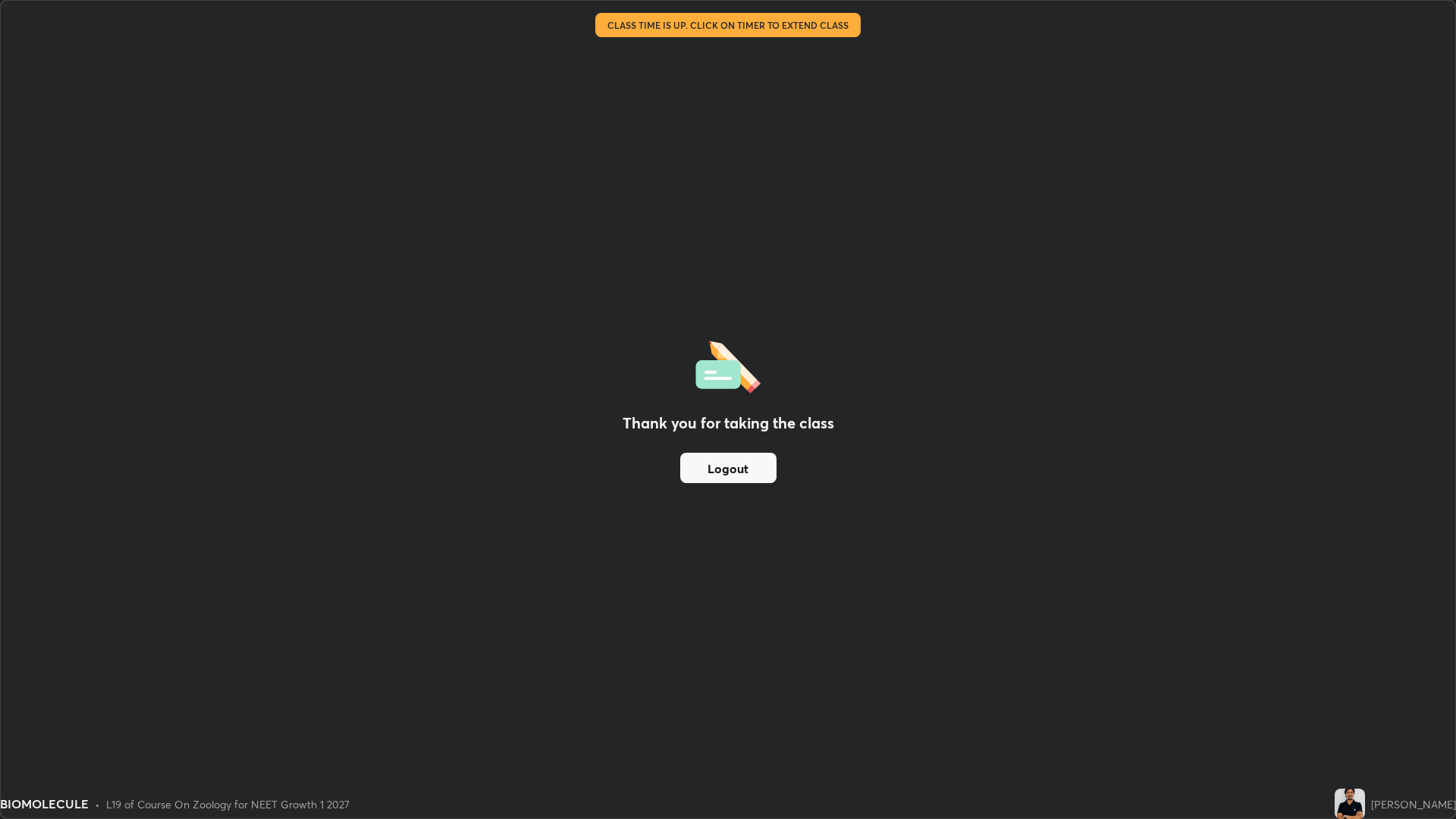
click at [744, 470] on button "Logout" at bounding box center [729, 468] width 97 height 30
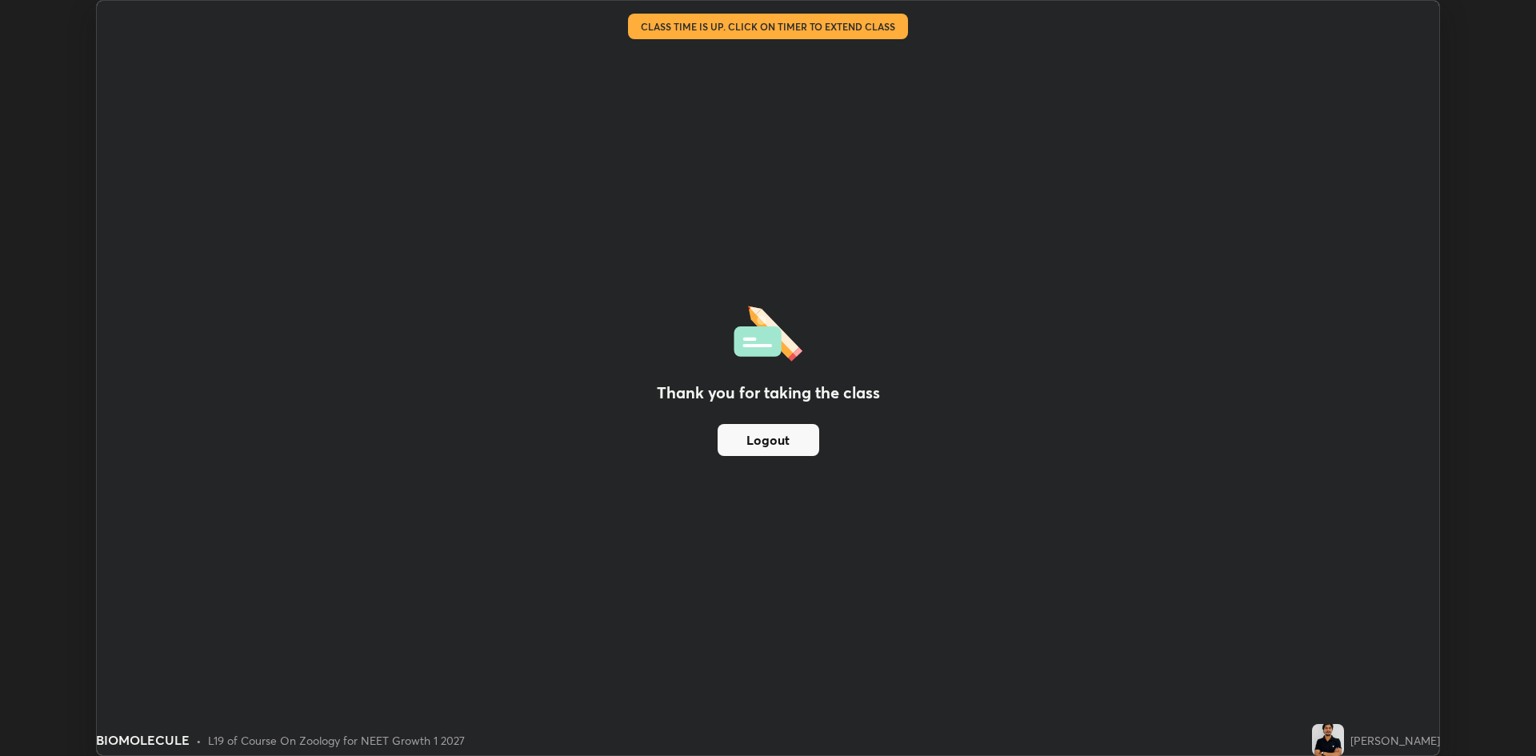
scroll to position [79239, 78459]
